Goal: Task Accomplishment & Management: Manage account settings

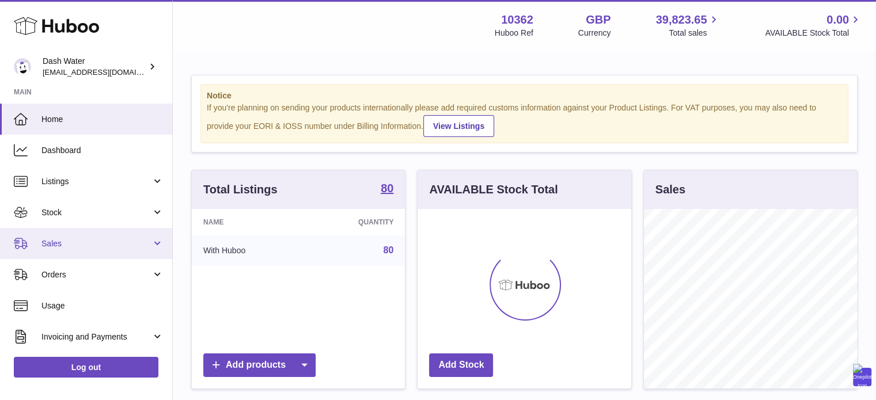
click at [52, 237] on link "Sales" at bounding box center [86, 243] width 172 height 31
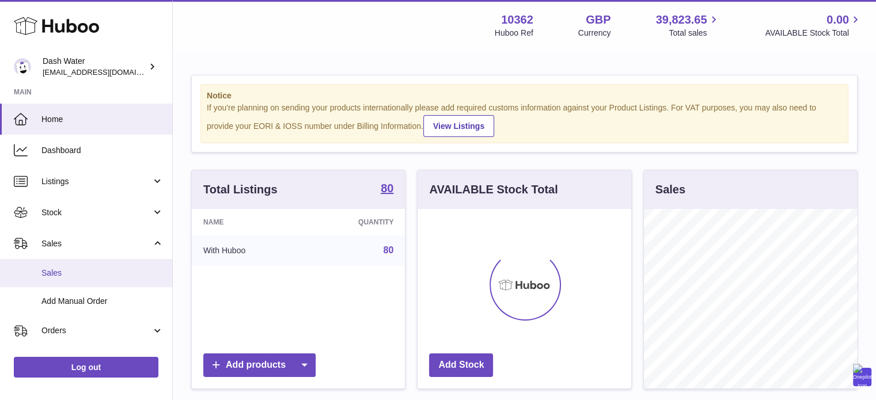
click at [48, 271] on span "Sales" at bounding box center [102, 273] width 122 height 11
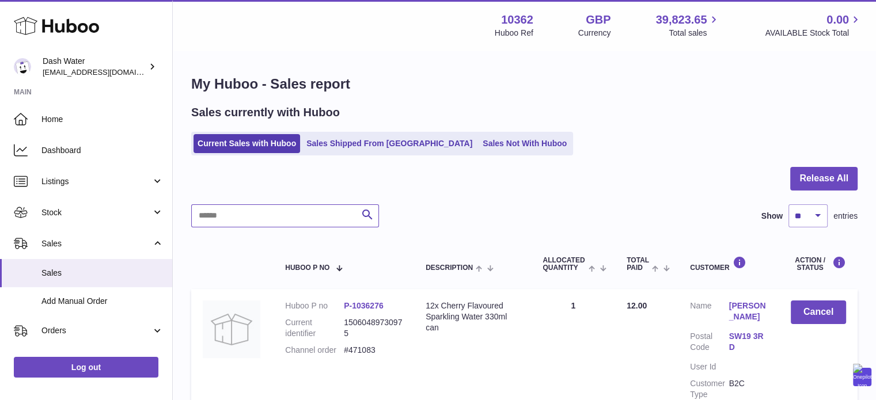
click at [255, 223] on input "text" at bounding box center [285, 215] width 188 height 23
paste input "******"
type input "******"
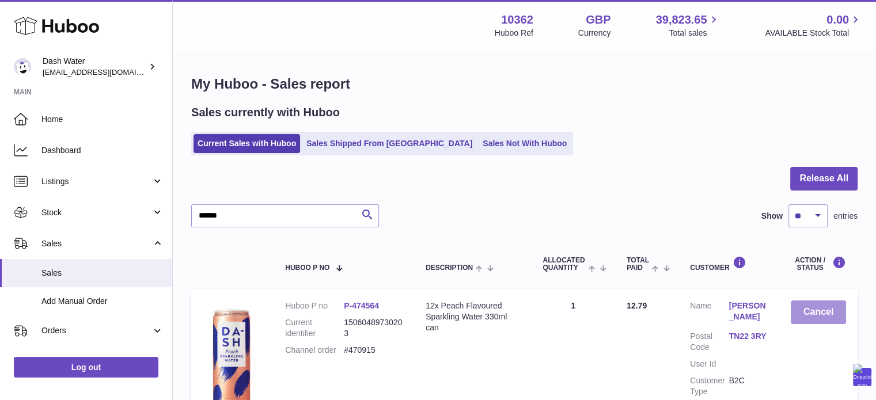
click at [824, 309] on button "Cancel" at bounding box center [818, 313] width 55 height 24
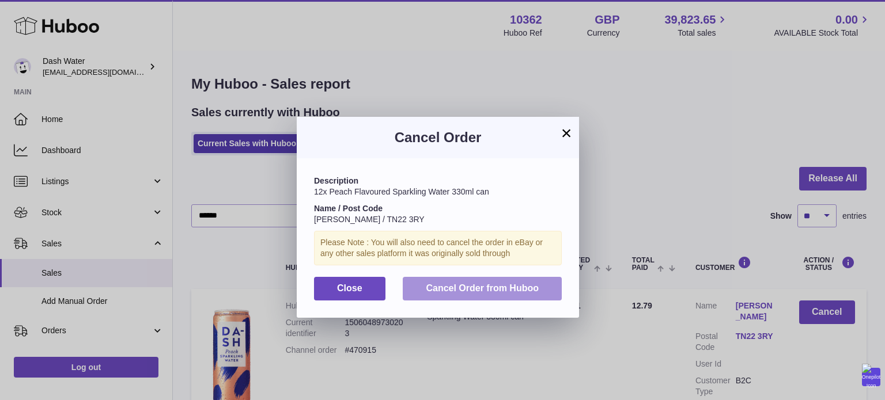
click at [445, 290] on span "Cancel Order from Huboo" at bounding box center [482, 288] width 113 height 10
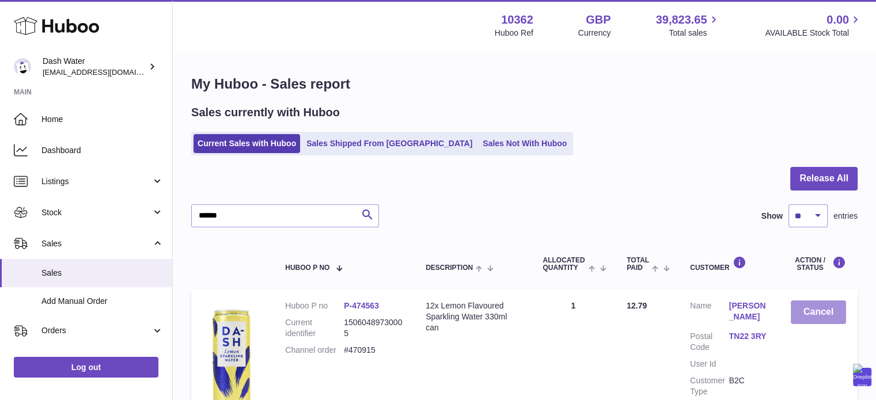
click at [821, 309] on button "Cancel" at bounding box center [818, 313] width 55 height 24
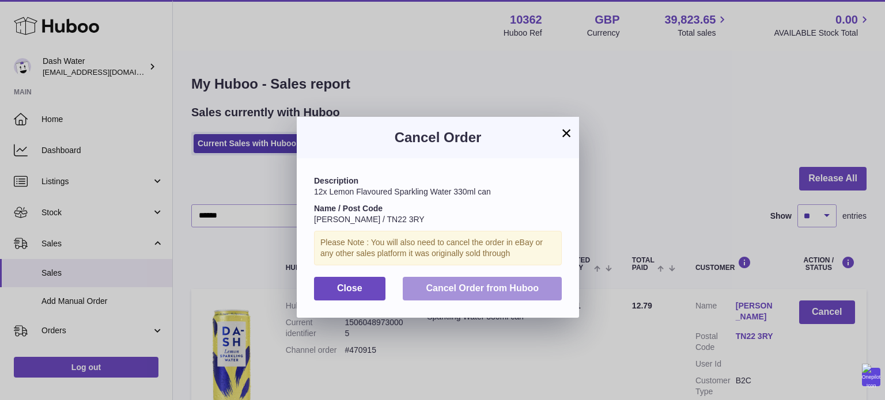
click at [488, 286] on span "Cancel Order from Huboo" at bounding box center [482, 288] width 113 height 10
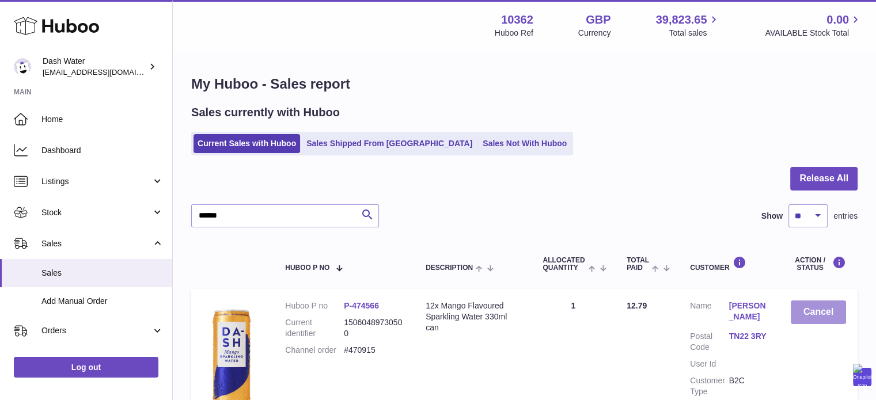
click at [823, 313] on button "Cancel" at bounding box center [818, 313] width 55 height 24
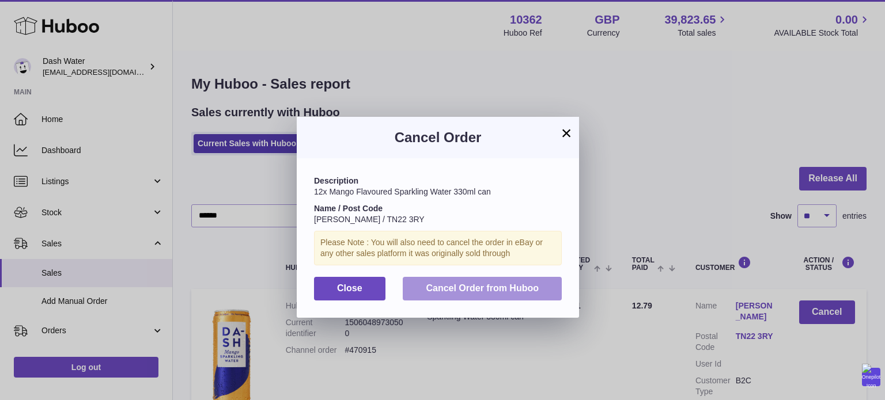
click at [508, 290] on span "Cancel Order from Huboo" at bounding box center [482, 288] width 113 height 10
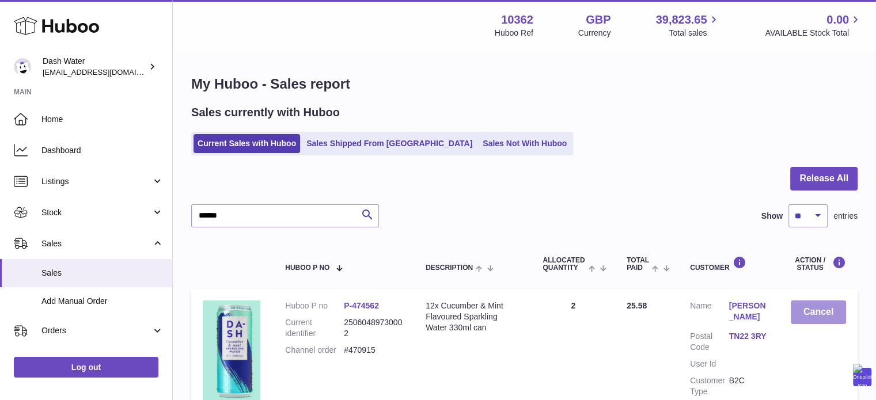
click at [825, 310] on button "Cancel" at bounding box center [818, 313] width 55 height 24
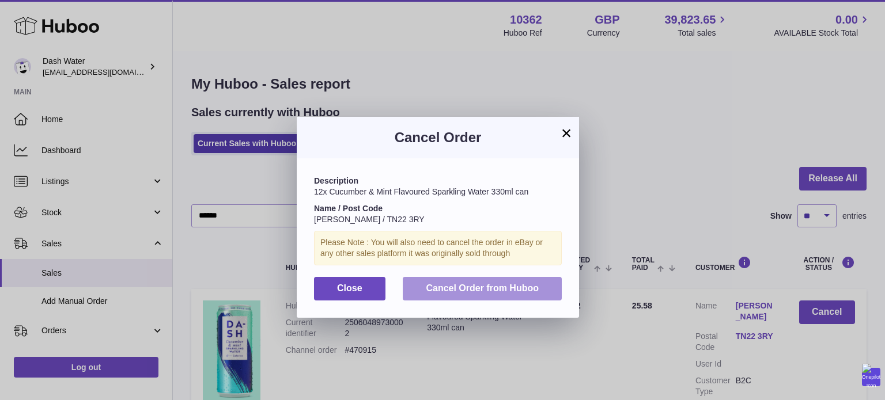
click at [532, 289] on span "Cancel Order from Huboo" at bounding box center [482, 288] width 113 height 10
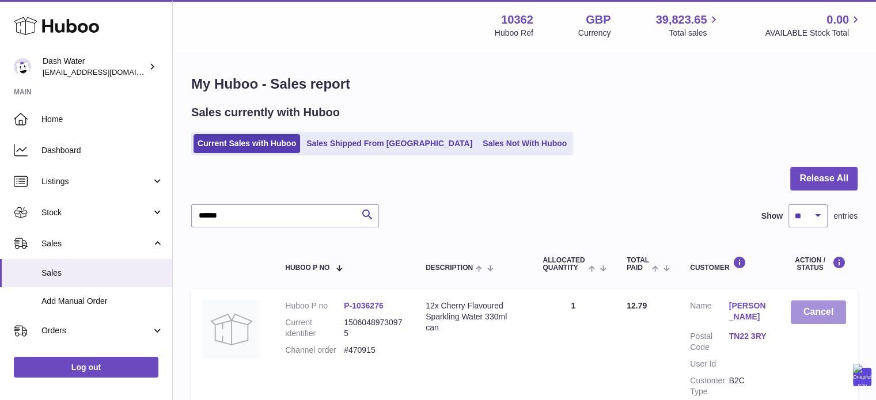
click at [832, 313] on button "Cancel" at bounding box center [818, 313] width 55 height 24
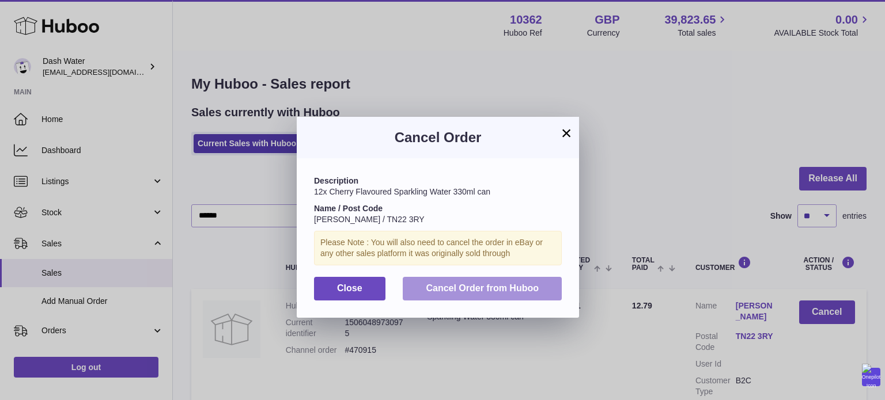
click at [518, 293] on span "Cancel Order from Huboo" at bounding box center [482, 288] width 113 height 10
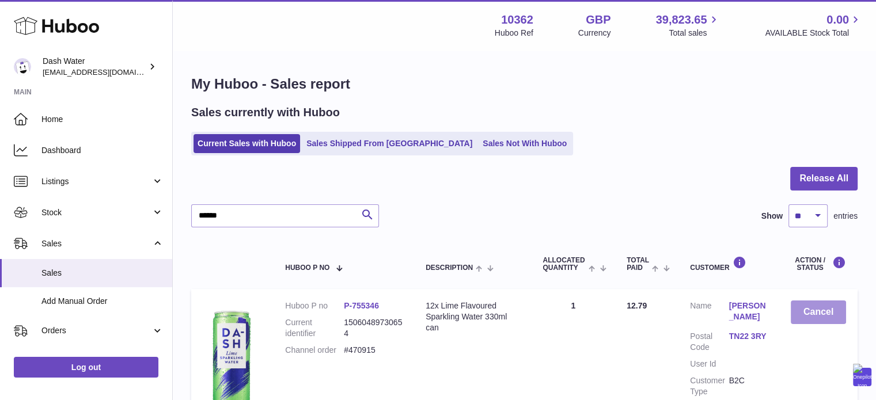
click at [833, 313] on button "Cancel" at bounding box center [818, 313] width 55 height 24
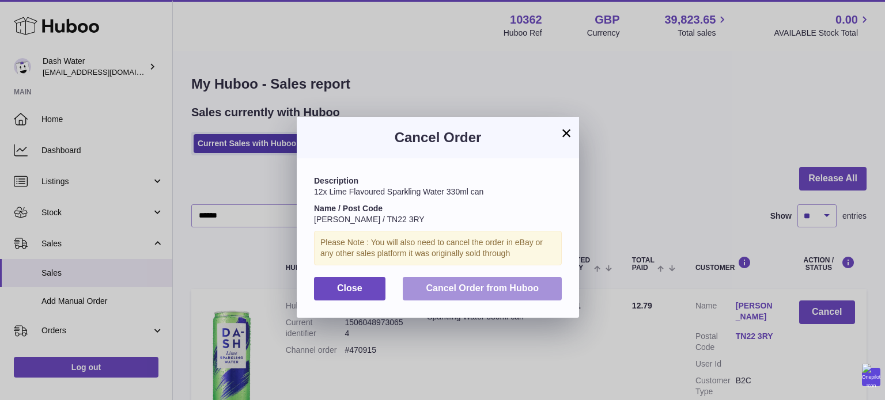
click at [506, 289] on span "Cancel Order from Huboo" at bounding box center [482, 288] width 113 height 10
